Goal: Task Accomplishment & Management: Use online tool/utility

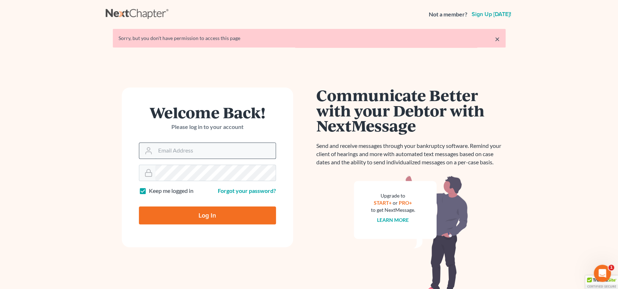
click at [192, 146] on input "Email Address" at bounding box center [215, 151] width 120 height 16
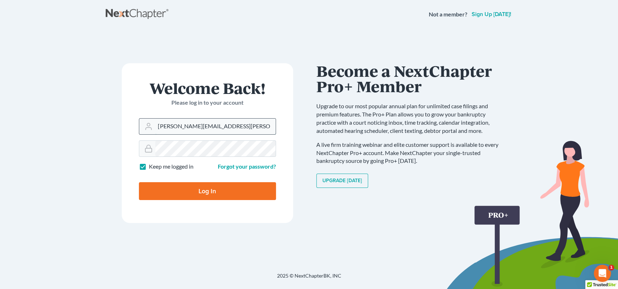
type input "[PERSON_NAME][EMAIL_ADDRESS][PERSON_NAME][DOMAIN_NAME]"
click at [221, 193] on input "Log In" at bounding box center [207, 191] width 137 height 18
type input "Thinking..."
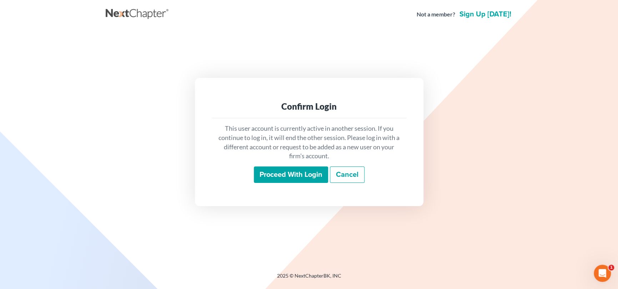
click at [293, 174] on input "Proceed with login" at bounding box center [291, 174] width 74 height 16
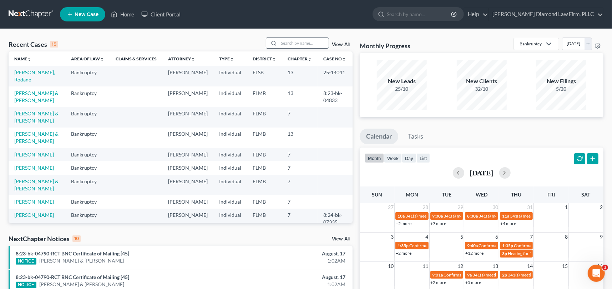
click at [297, 44] on input "search" at bounding box center [304, 43] width 50 height 10
type input "[PERSON_NAME]"
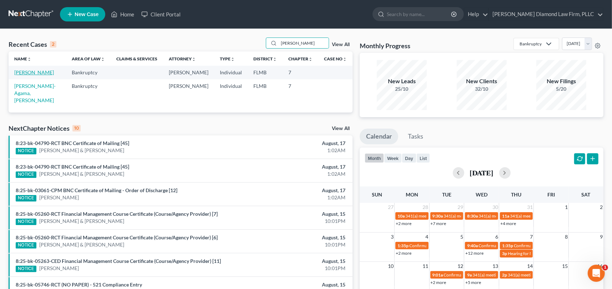
click at [31, 73] on link "[PERSON_NAME]" at bounding box center [34, 72] width 40 height 6
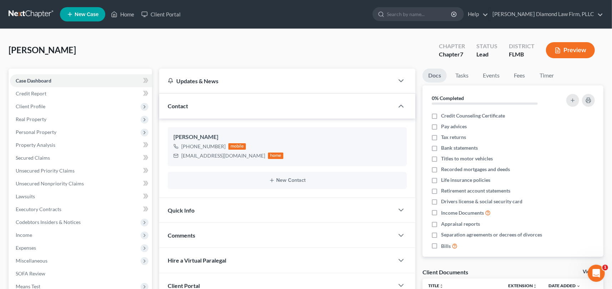
click at [583, 50] on button "Preview" at bounding box center [570, 50] width 49 height 16
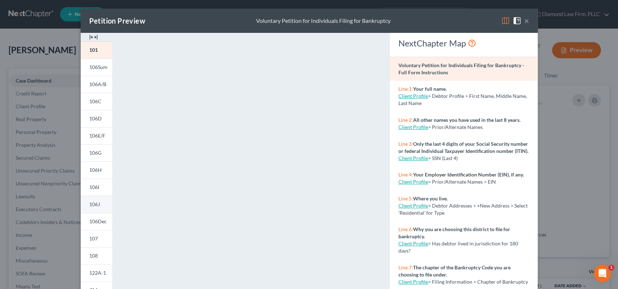
scroll to position [113, 0]
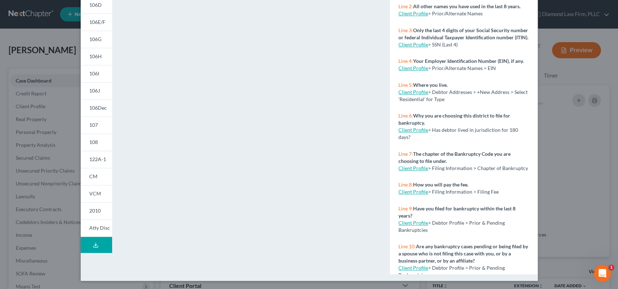
click at [96, 243] on line at bounding box center [96, 244] width 0 height 3
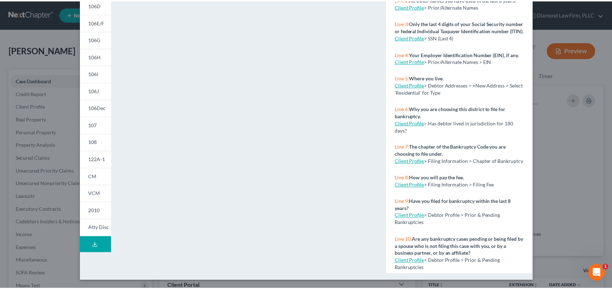
scroll to position [0, 0]
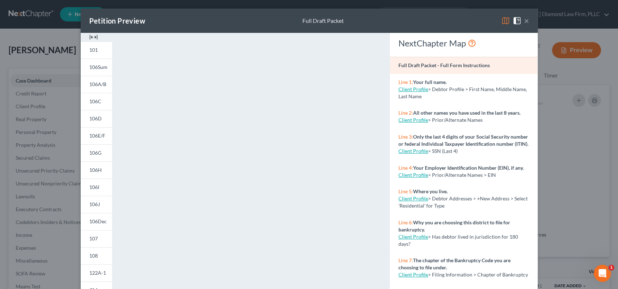
click at [525, 21] on button "×" at bounding box center [526, 20] width 5 height 9
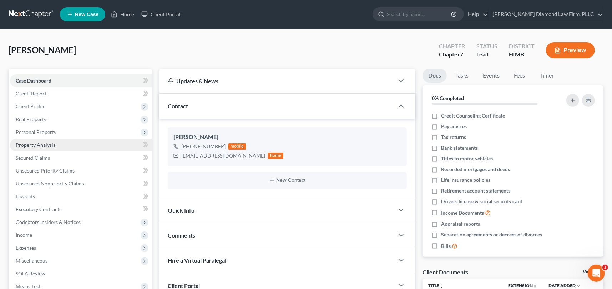
click at [50, 146] on span "Property Analysis" at bounding box center [36, 145] width 40 height 6
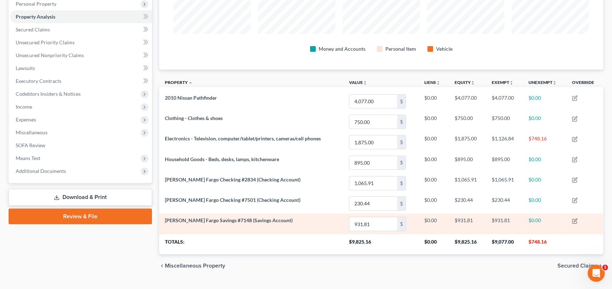
scroll to position [142, 0]
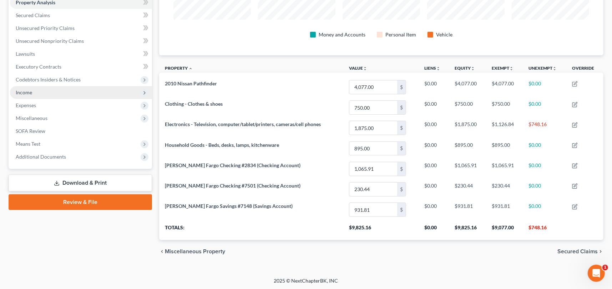
click at [30, 93] on span "Income" at bounding box center [24, 92] width 16 height 6
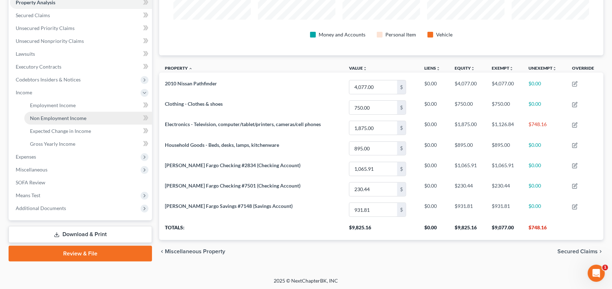
click at [58, 117] on span "Non Employment Income" at bounding box center [58, 118] width 56 height 6
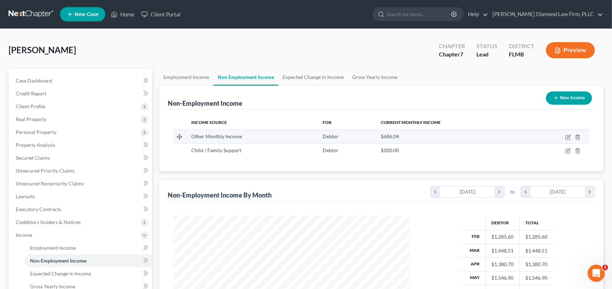
scroll to position [127, 250]
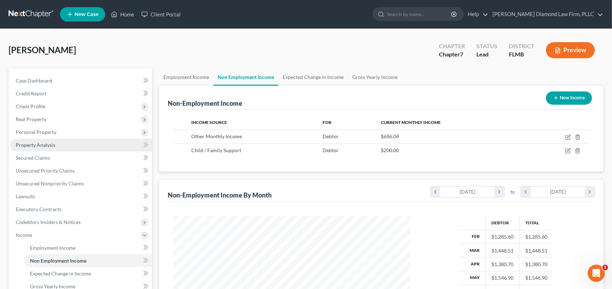
click at [50, 142] on span "Property Analysis" at bounding box center [36, 145] width 40 height 6
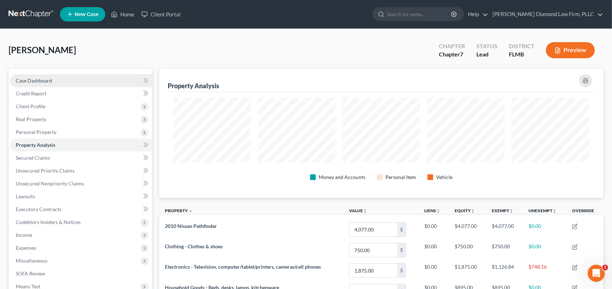
click at [25, 81] on span "Case Dashboard" at bounding box center [34, 80] width 36 height 6
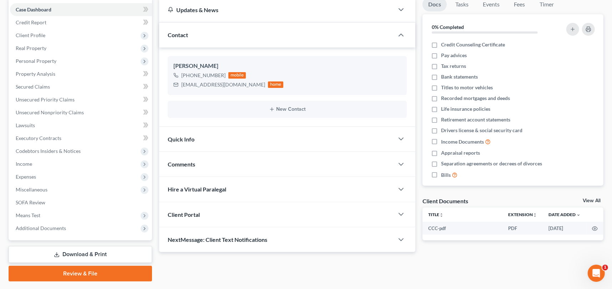
scroll to position [71, 0]
click at [401, 135] on icon "button" at bounding box center [401, 138] width 9 height 9
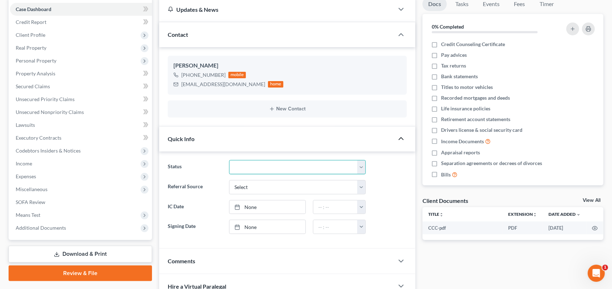
click at [257, 166] on select "Discharged Discharge Litigation Dismissal Notice Dismissed Filed Filed / Pre 34…" at bounding box center [297, 167] width 137 height 14
select select "16"
click at [229, 160] on select "Discharged Discharge Litigation Dismissal Notice Dismissed Filed Filed / Pre 34…" at bounding box center [297, 167] width 137 height 14
click at [379, 174] on ng-include "Status Discharged Discharge Litigation Dismissal Notice Dismissed Filed Filed /…" at bounding box center [287, 197] width 239 height 74
click at [26, 61] on span "Personal Property" at bounding box center [36, 60] width 41 height 6
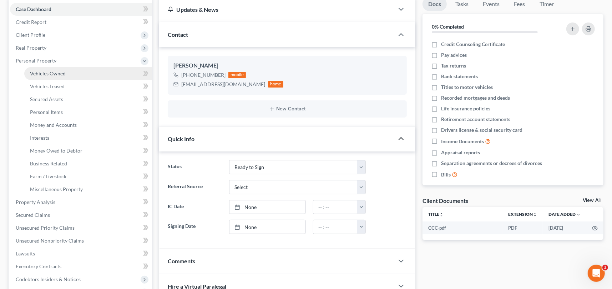
click at [41, 75] on span "Vehicles Owned" at bounding box center [48, 73] width 36 height 6
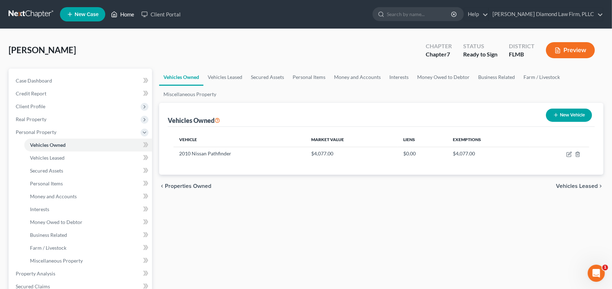
click at [128, 13] on link "Home" at bounding box center [122, 14] width 30 height 13
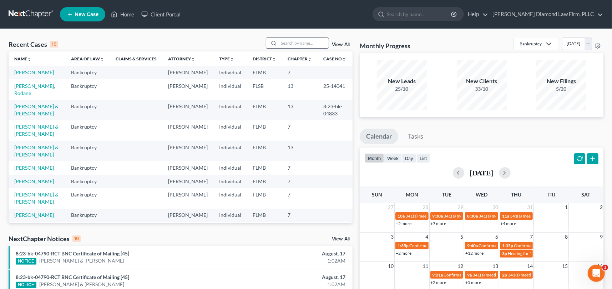
click at [283, 43] on input "search" at bounding box center [304, 43] width 50 height 10
type input "chamer"
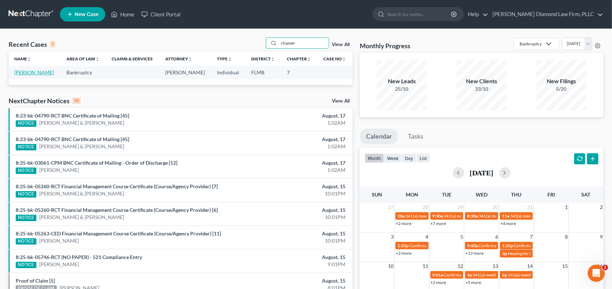
click at [25, 72] on link "[PERSON_NAME]" at bounding box center [34, 72] width 40 height 6
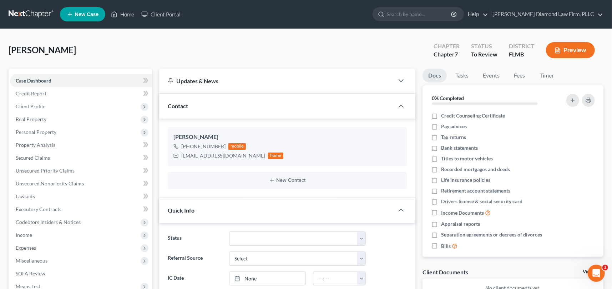
click at [562, 50] on button "Preview" at bounding box center [570, 50] width 49 height 16
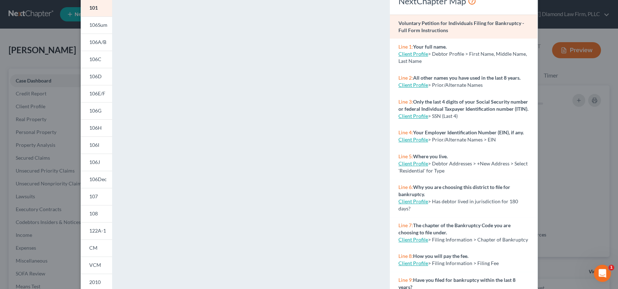
scroll to position [113, 0]
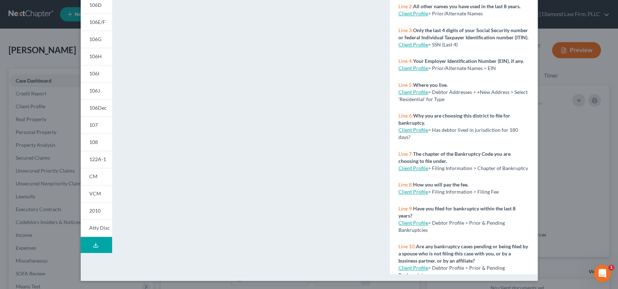
click at [94, 244] on icon at bounding box center [96, 245] width 6 height 6
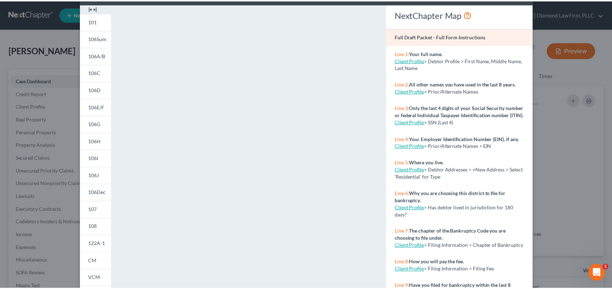
scroll to position [0, 0]
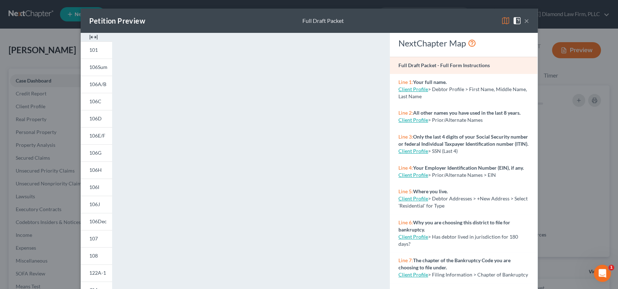
click at [524, 18] on button "×" at bounding box center [526, 20] width 5 height 9
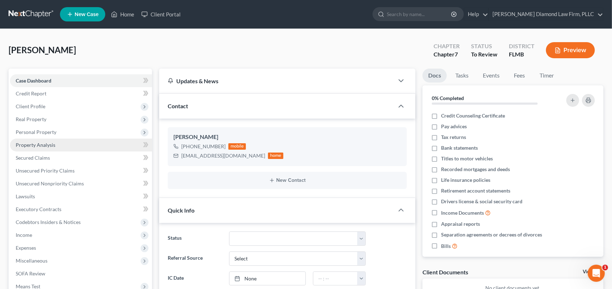
click at [39, 146] on span "Property Analysis" at bounding box center [36, 145] width 40 height 6
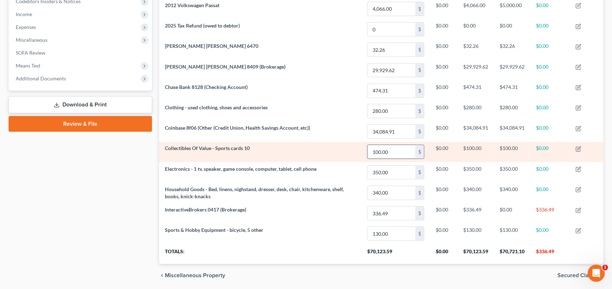
scroll to position [244, 0]
